Goal: Task Accomplishment & Management: Use online tool/utility

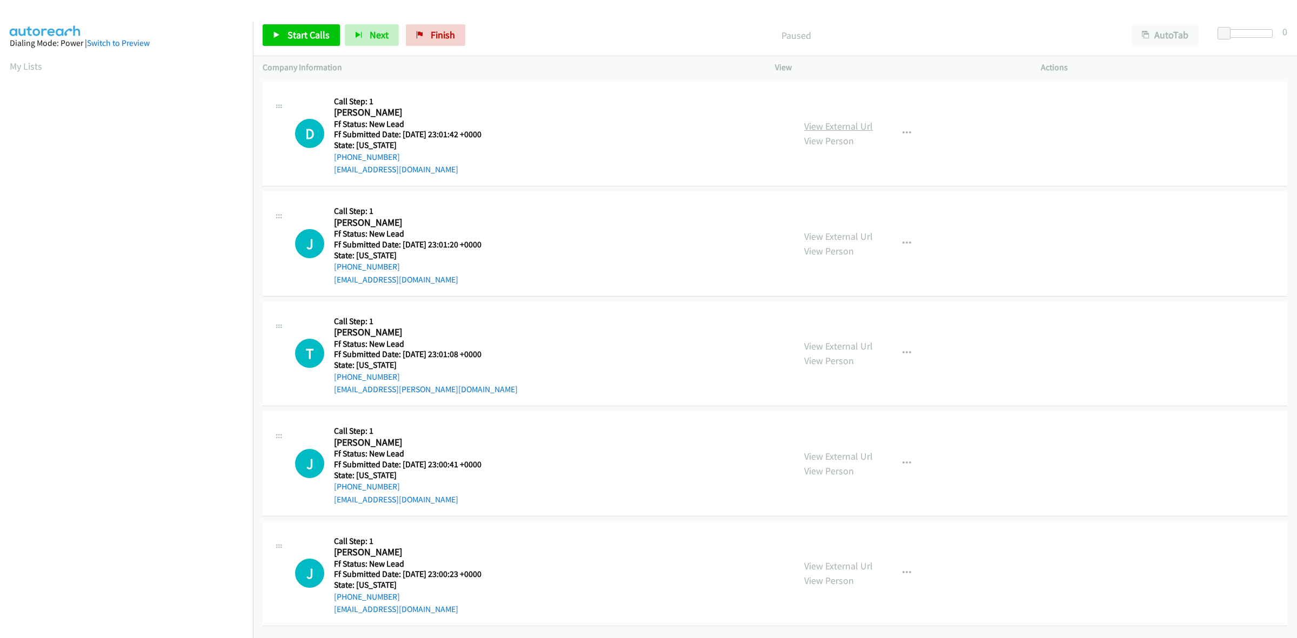
click at [852, 129] on link "View External Url" at bounding box center [838, 126] width 69 height 12
click at [824, 241] on link "View External Url" at bounding box center [838, 236] width 69 height 12
click at [843, 344] on link "View External Url" at bounding box center [838, 346] width 69 height 12
click at [844, 458] on link "View External Url" at bounding box center [838, 456] width 69 height 12
click at [850, 562] on link "View External Url" at bounding box center [838, 566] width 69 height 12
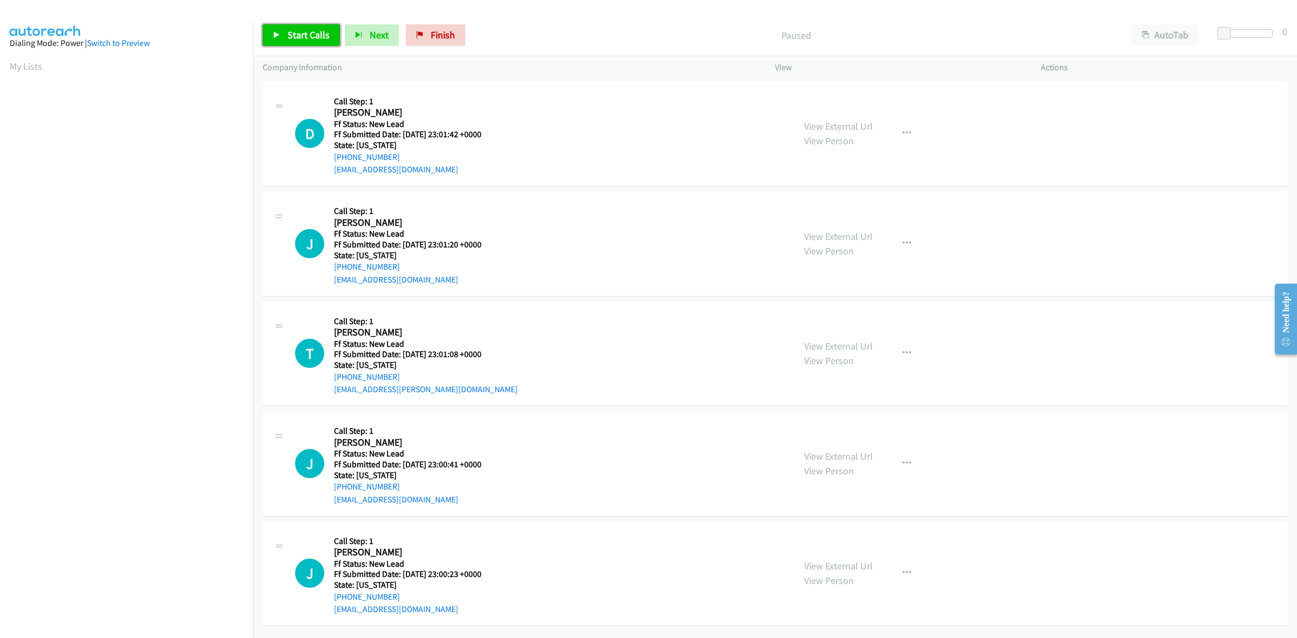
click at [310, 37] on span "Start Calls" at bounding box center [308, 35] width 42 height 12
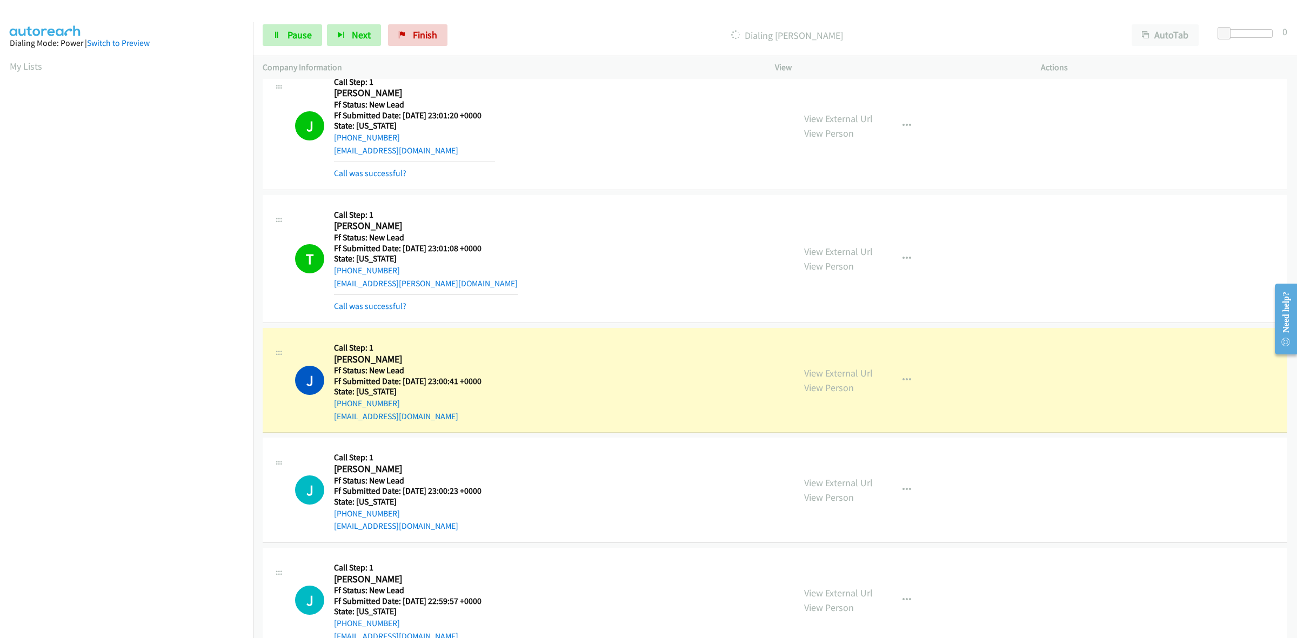
scroll to position [135, 0]
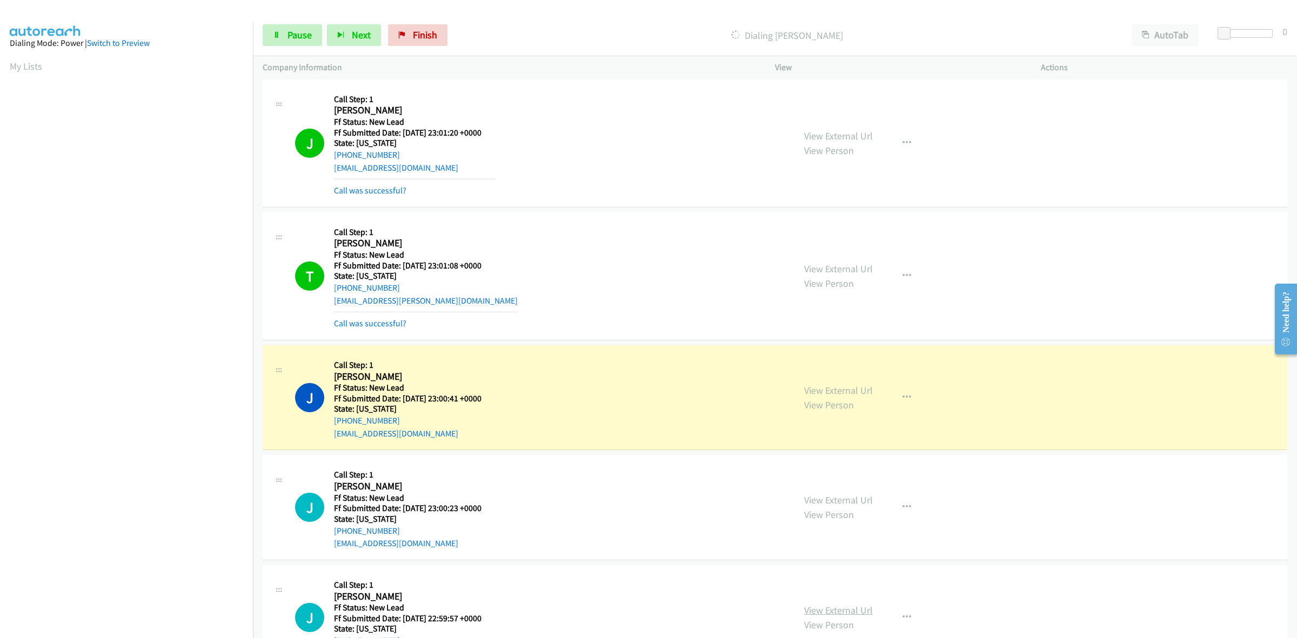
click at [849, 606] on link "View External Url" at bounding box center [838, 610] width 69 height 12
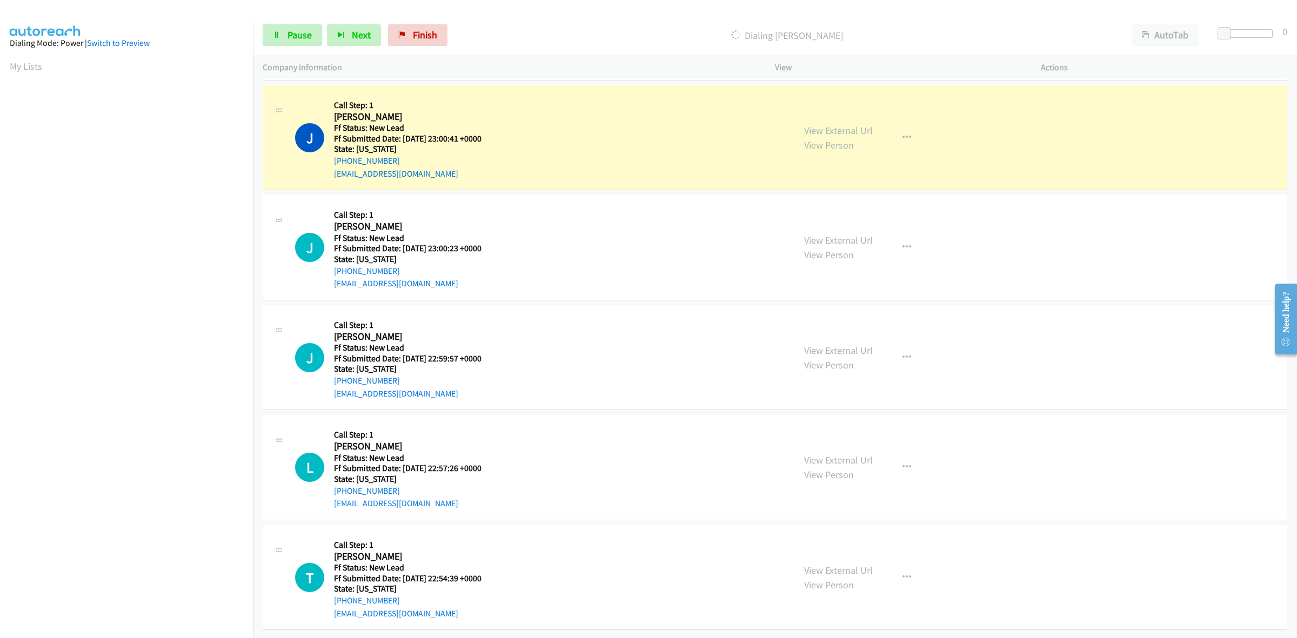
scroll to position [406, 0]
click at [845, 454] on link "View External Url" at bounding box center [838, 460] width 69 height 12
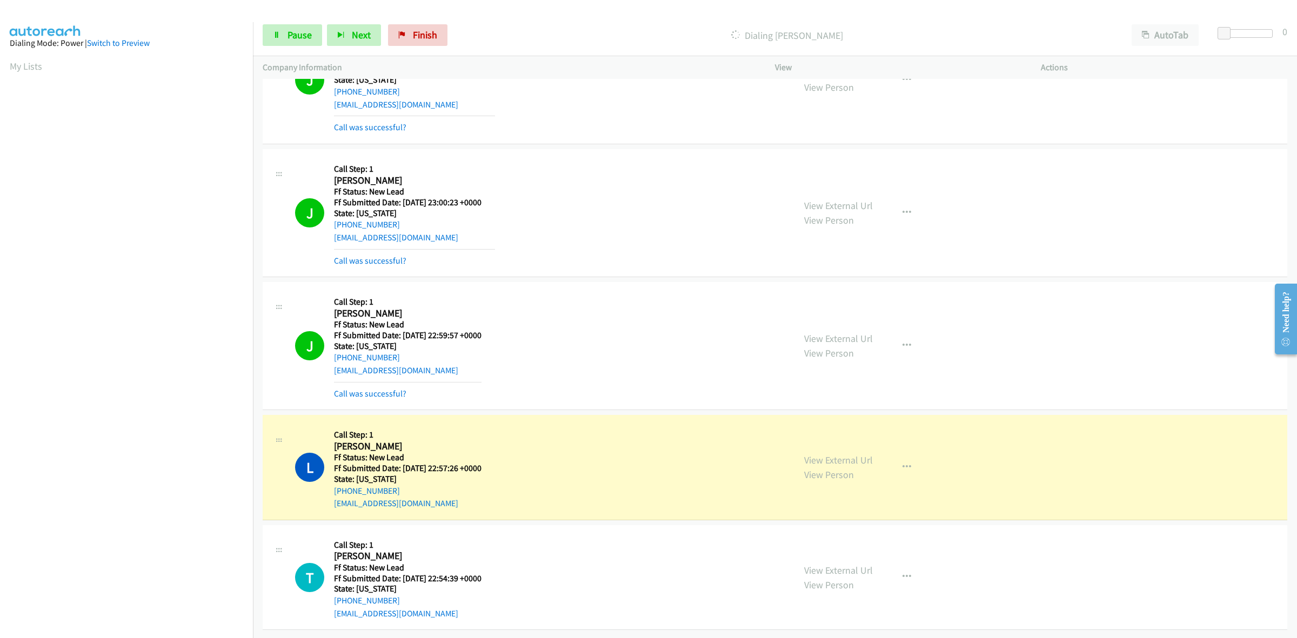
scroll to position [474, 0]
click at [841, 564] on link "View External Url" at bounding box center [838, 570] width 69 height 12
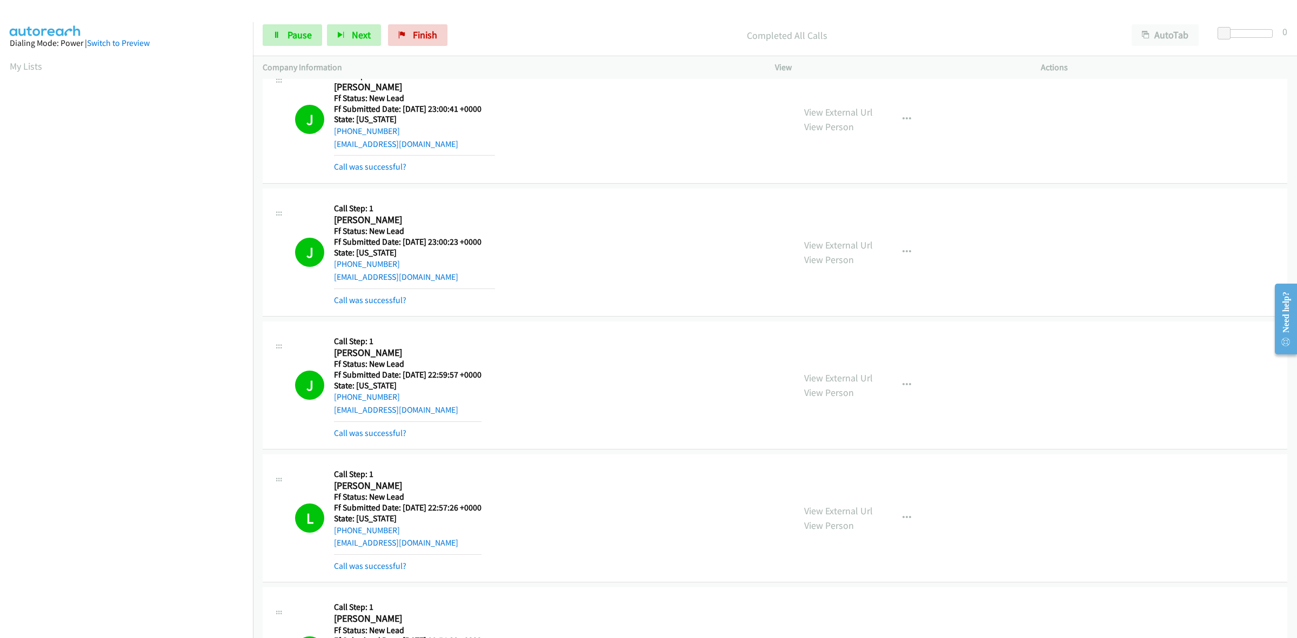
scroll to position [285, 0]
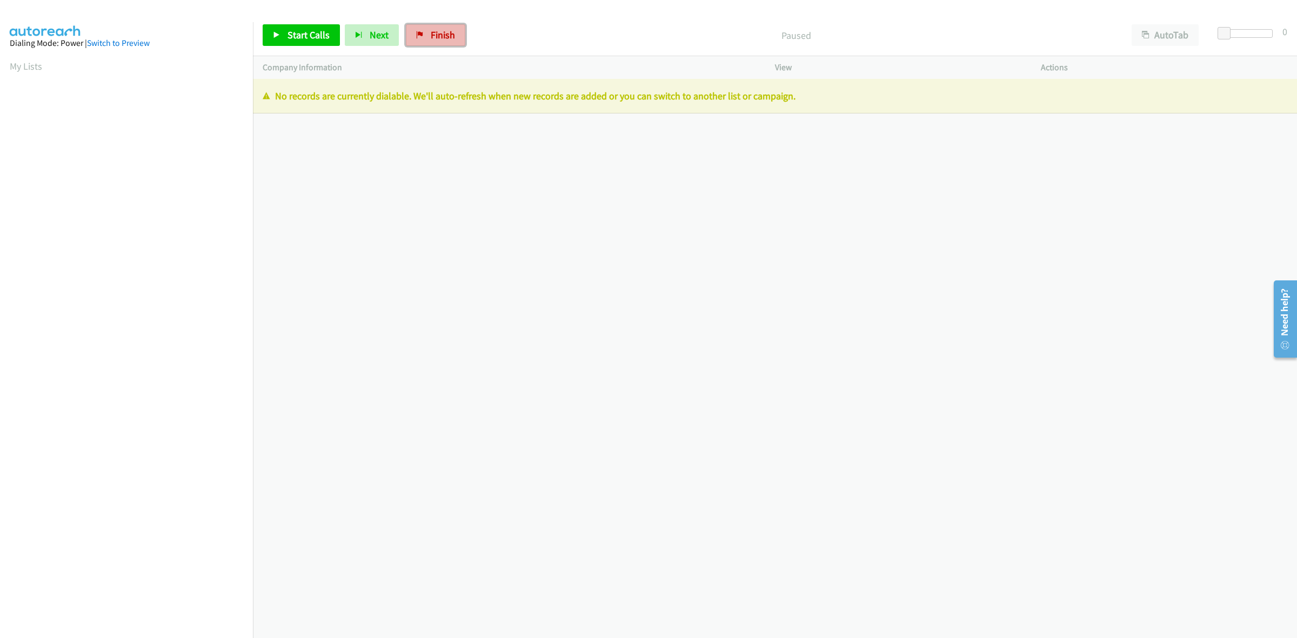
click at [448, 34] on span "Finish" at bounding box center [443, 35] width 24 height 12
